Goal: Information Seeking & Learning: Learn about a topic

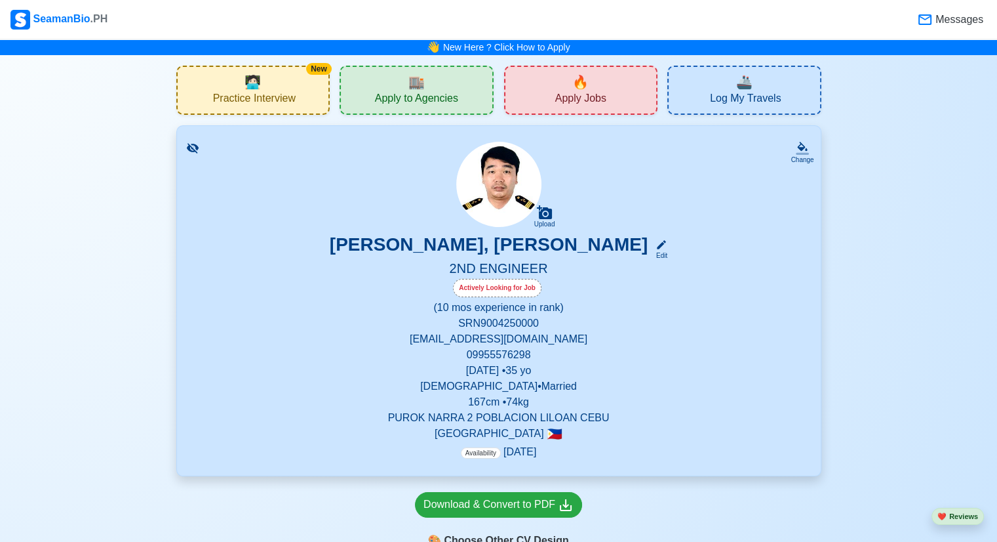
click at [269, 102] on span "Practice Interview" at bounding box center [254, 100] width 83 height 16
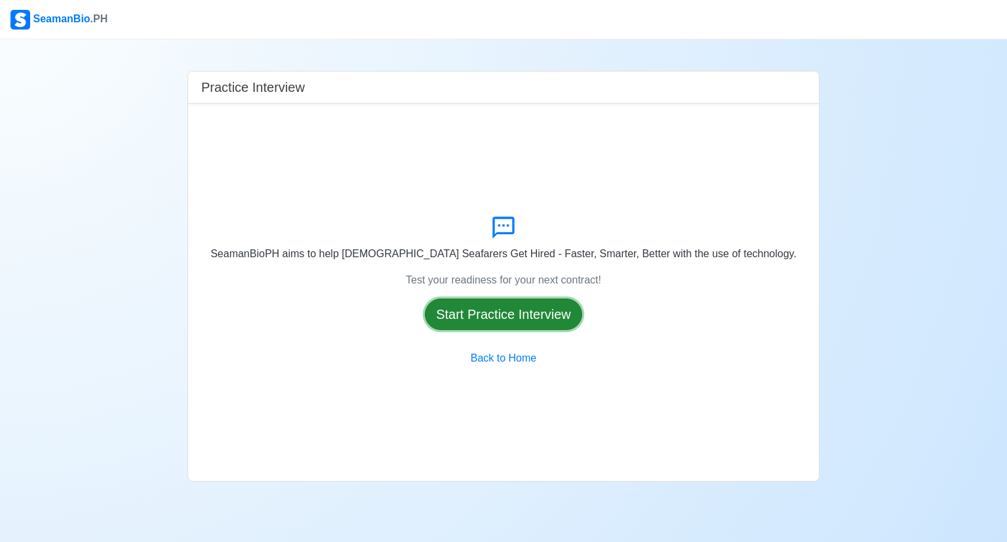
click at [504, 327] on button "Start Practice Interview" at bounding box center [503, 313] width 157 height 31
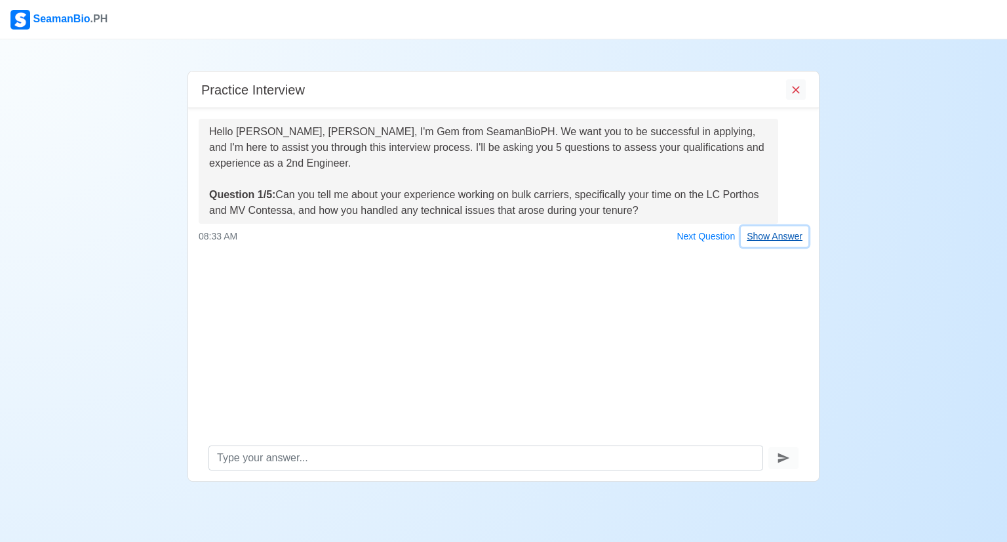
click at [763, 239] on button "Show Answer" at bounding box center [775, 236] width 68 height 20
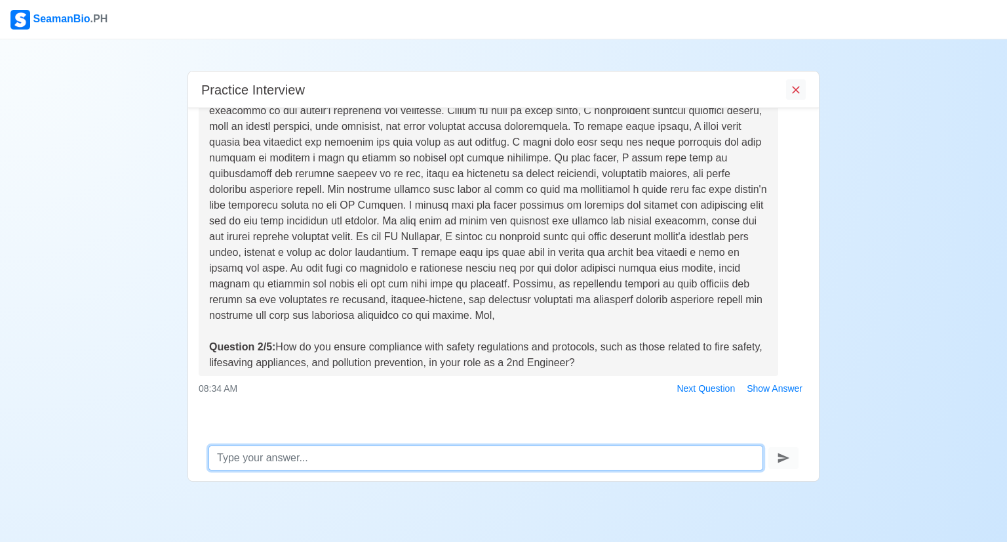
scroll to position [239, 0]
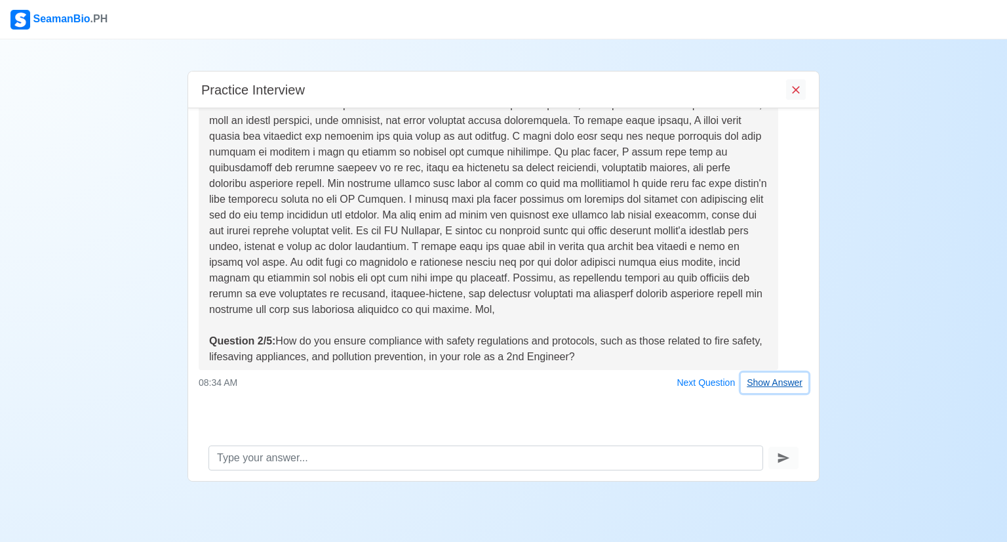
click at [751, 384] on button "Show Answer" at bounding box center [775, 382] width 68 height 20
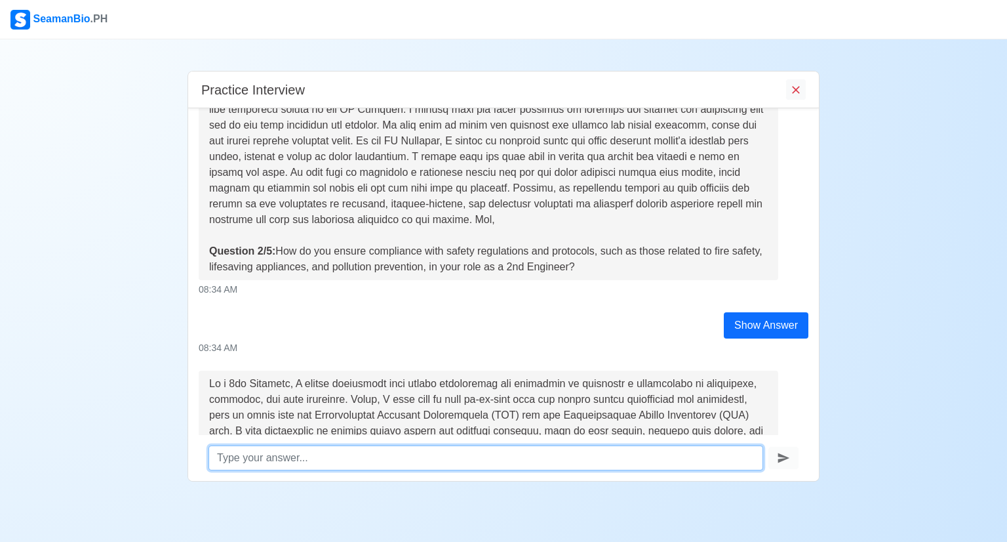
scroll to position [643, 0]
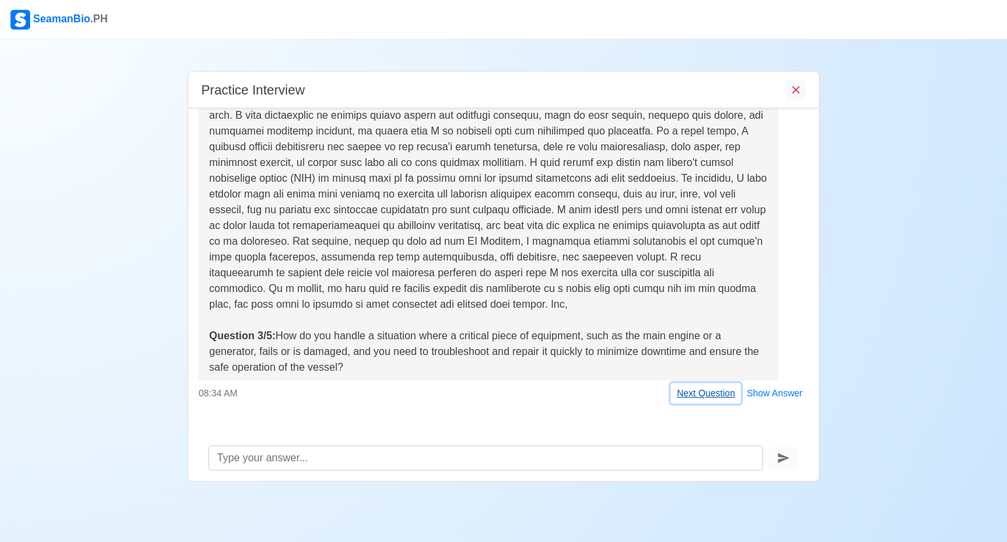
click at [703, 395] on button "Next Question" at bounding box center [706, 393] width 70 height 20
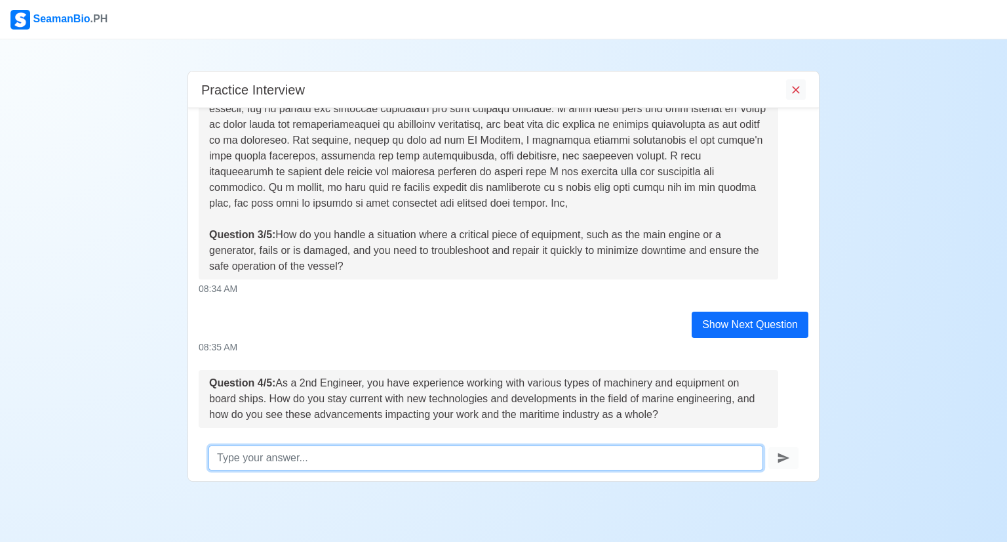
scroll to position [791, 0]
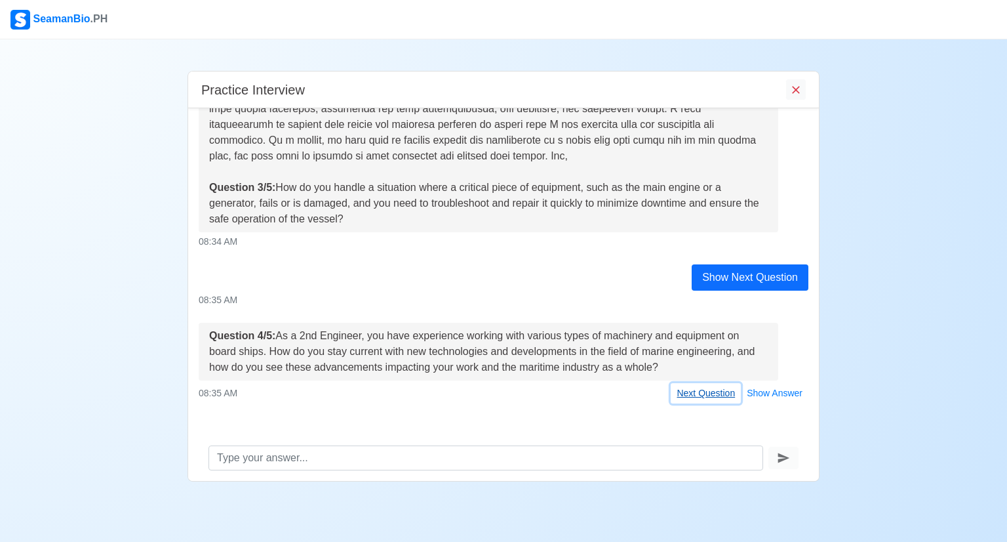
click at [704, 395] on button "Next Question" at bounding box center [706, 393] width 70 height 20
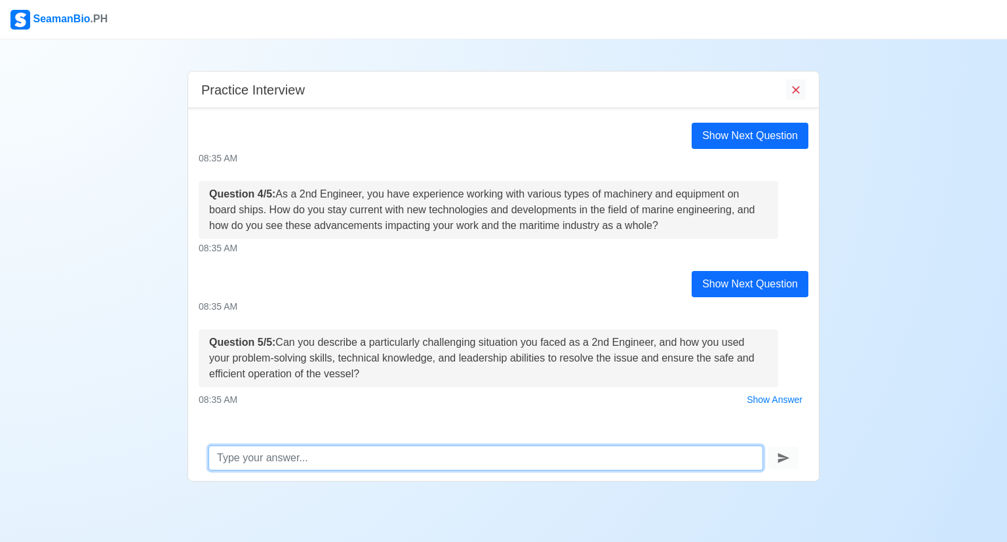
scroll to position [950, 0]
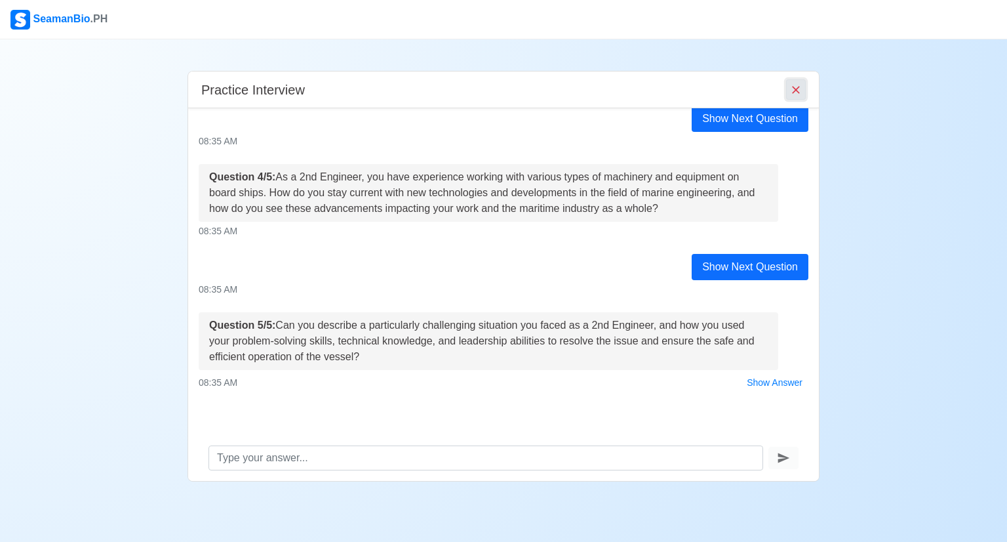
click at [798, 95] on icon "End Interview" at bounding box center [795, 89] width 13 height 13
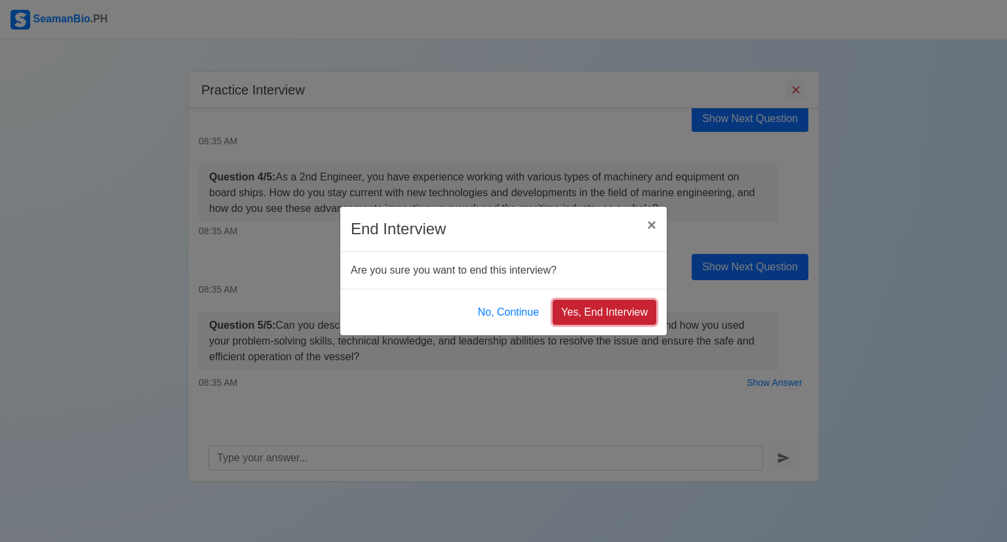
click at [591, 316] on button "Yes, End Interview" at bounding box center [605, 312] width 104 height 25
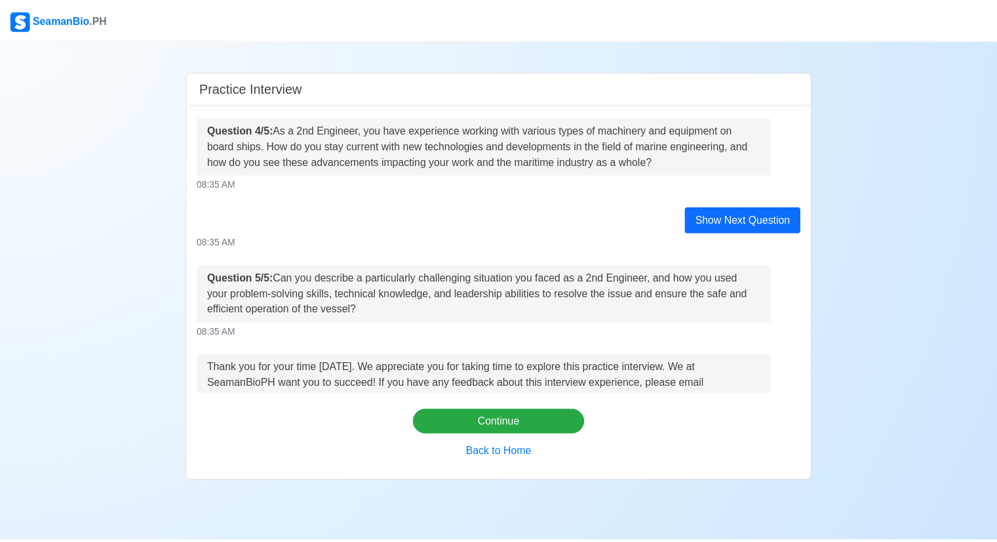
scroll to position [1107, 0]
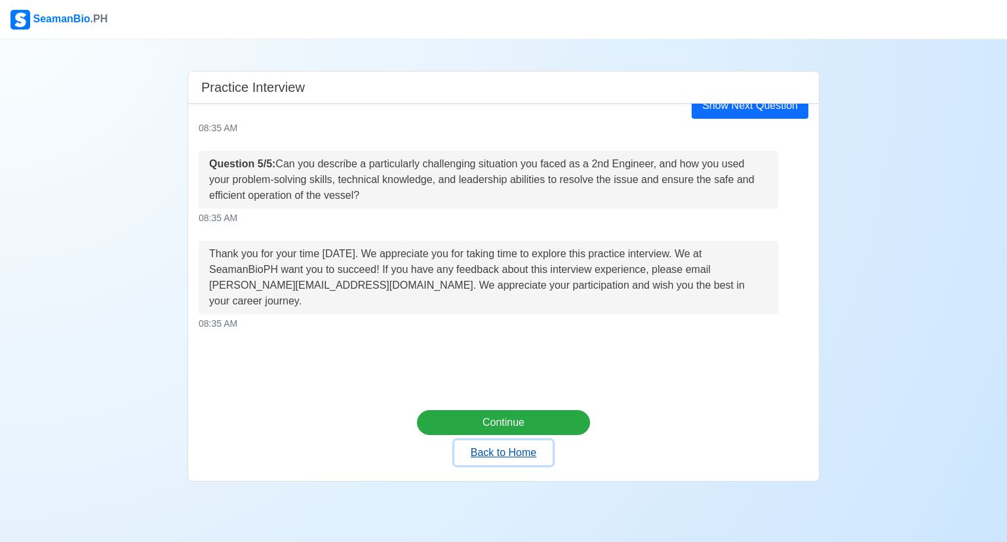
click at [519, 453] on button "Back to Home" at bounding box center [503, 452] width 98 height 25
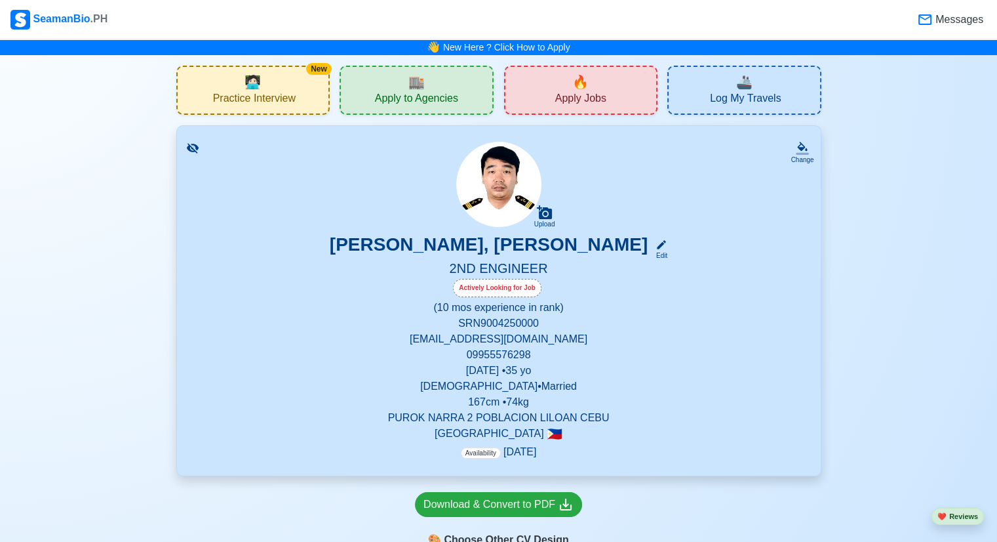
click at [564, 94] on span "Apply Jobs" at bounding box center [580, 100] width 51 height 16
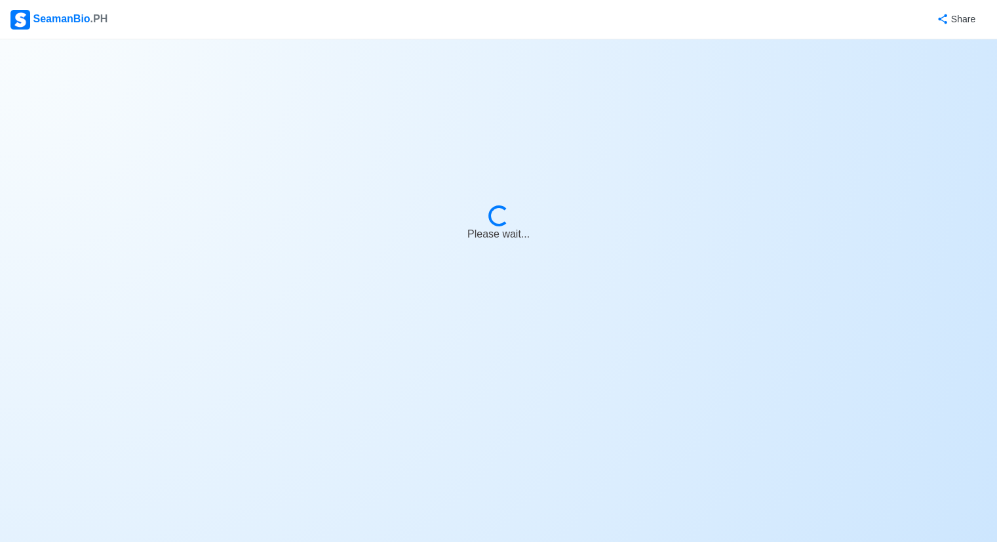
select select "2nd Engineer"
